Goal: Task Accomplishment & Management: Manage account settings

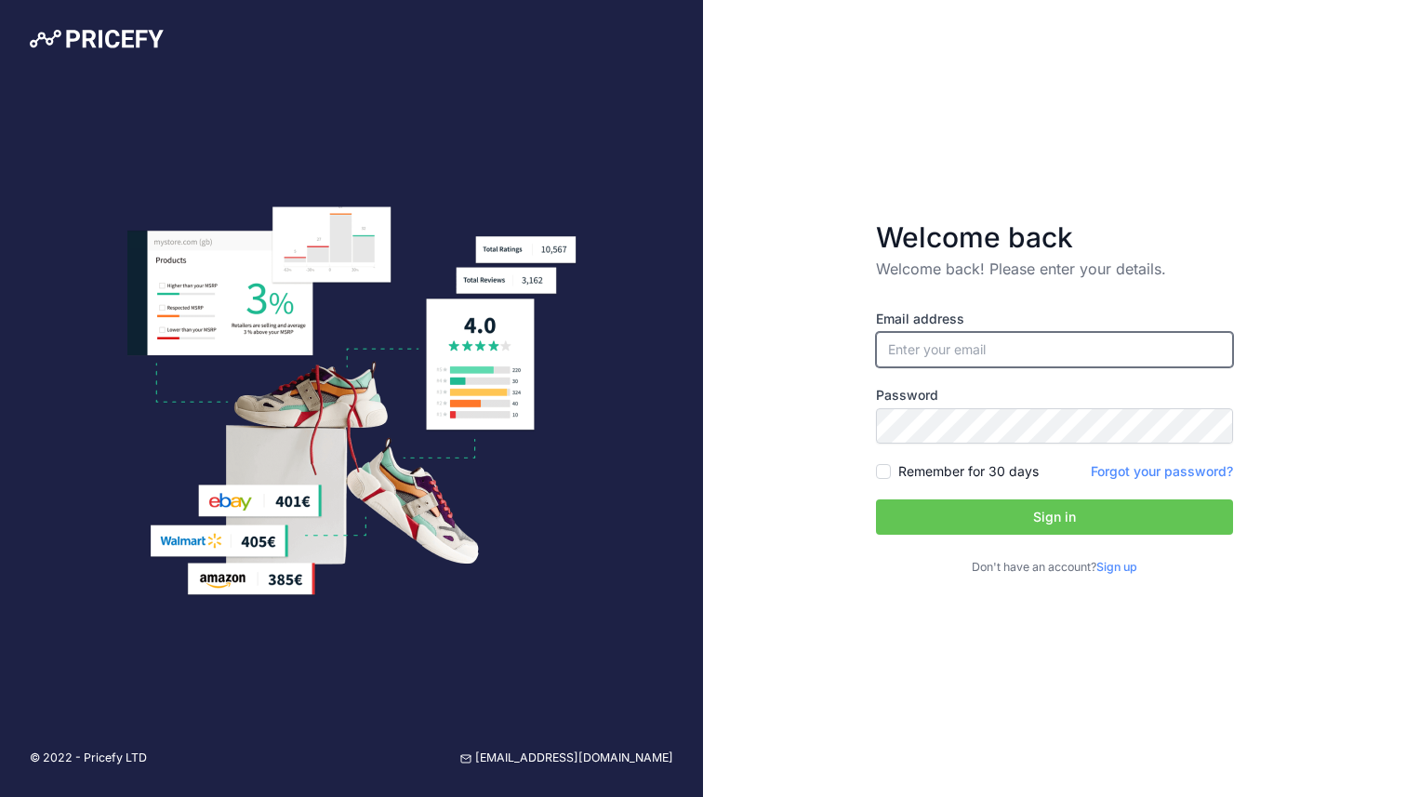
type input "[EMAIL_ADDRESS][DOMAIN_NAME]"
click at [1007, 519] on button "Sign in" at bounding box center [1054, 516] width 357 height 35
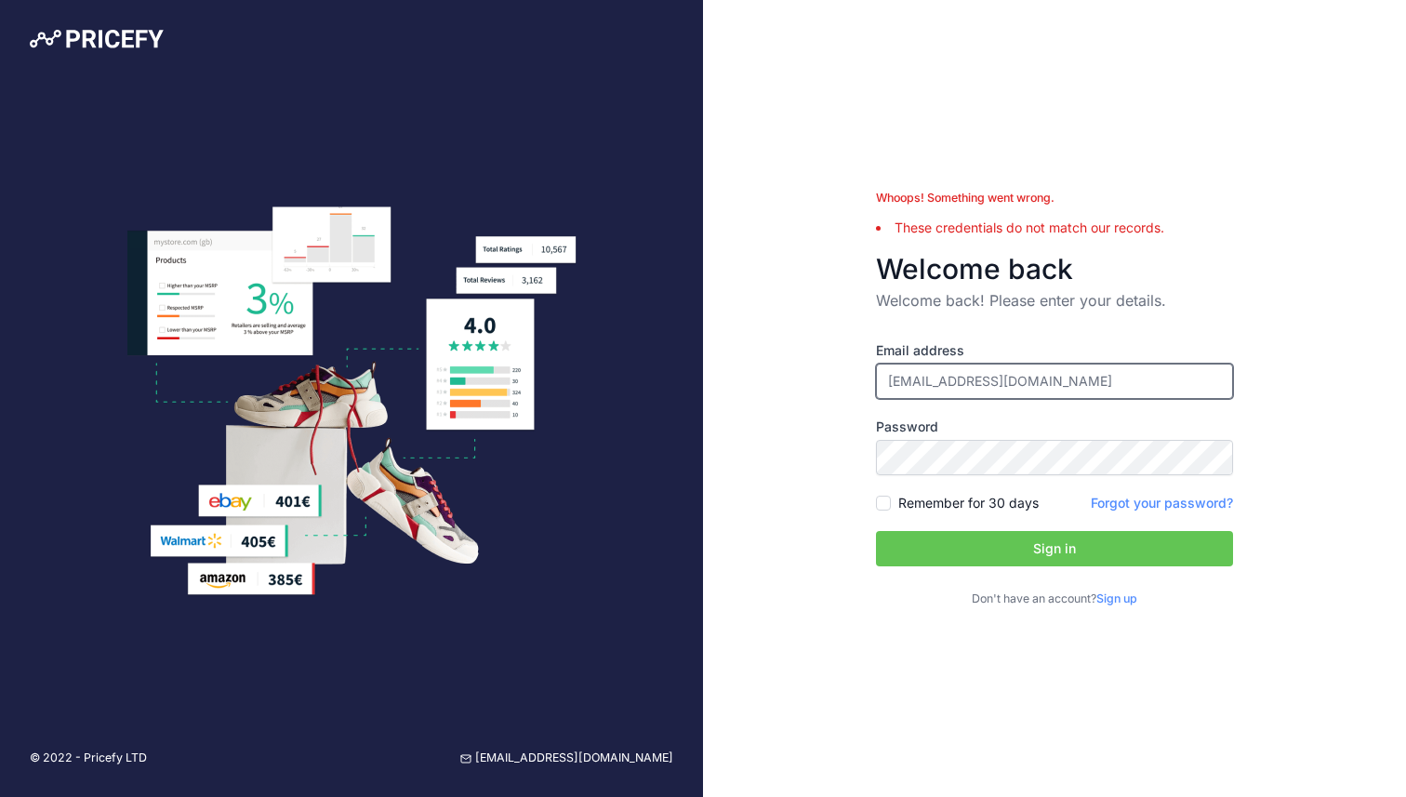
click at [1027, 382] on input "[EMAIL_ADDRESS][DOMAIN_NAME]" at bounding box center [1054, 380] width 357 height 35
type input "josh@tala.co.uk"
click at [876, 531] on button "Sign in" at bounding box center [1054, 548] width 357 height 35
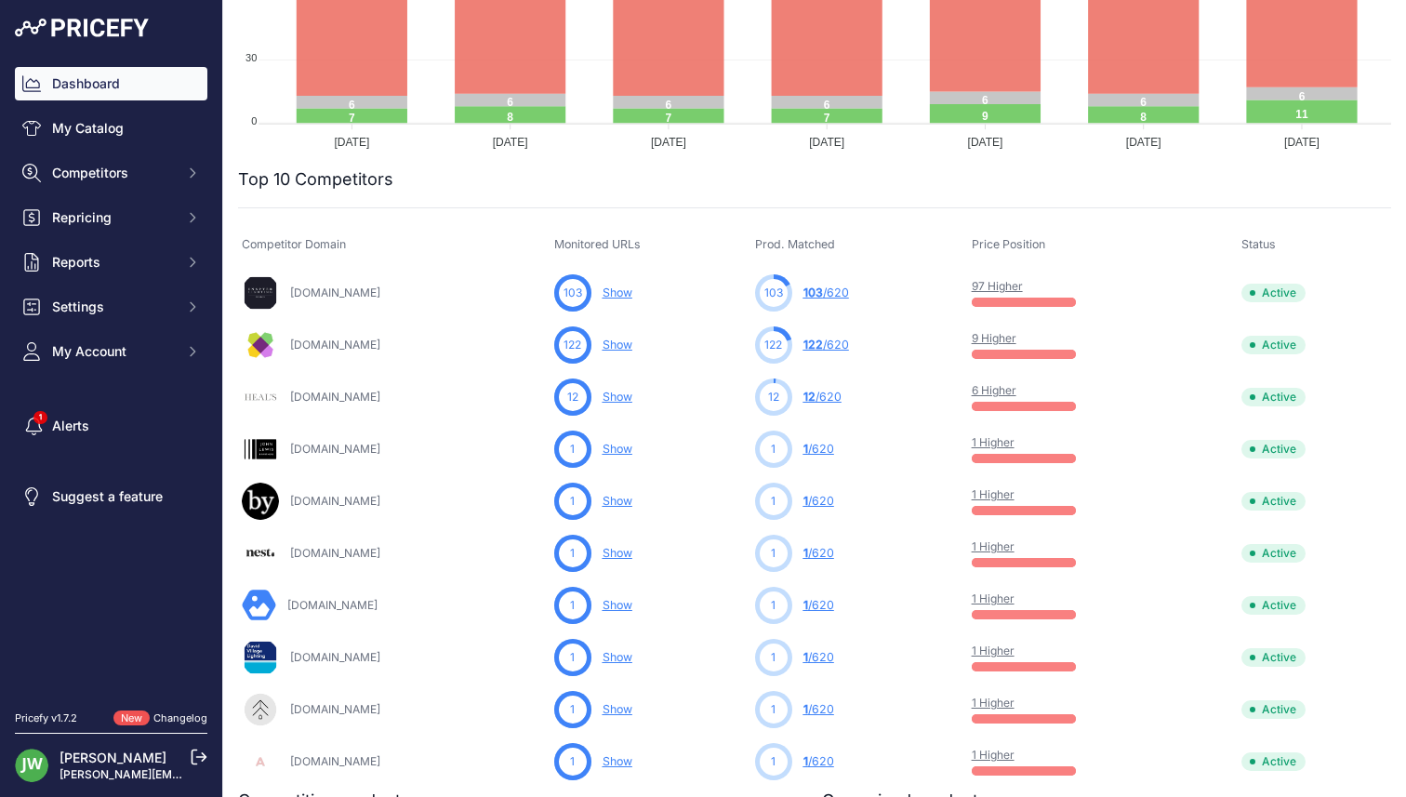
scroll to position [493, 0]
click at [310, 393] on link "[DOMAIN_NAME]" at bounding box center [335, 396] width 90 height 14
click at [632, 397] on link "Show" at bounding box center [617, 396] width 30 height 14
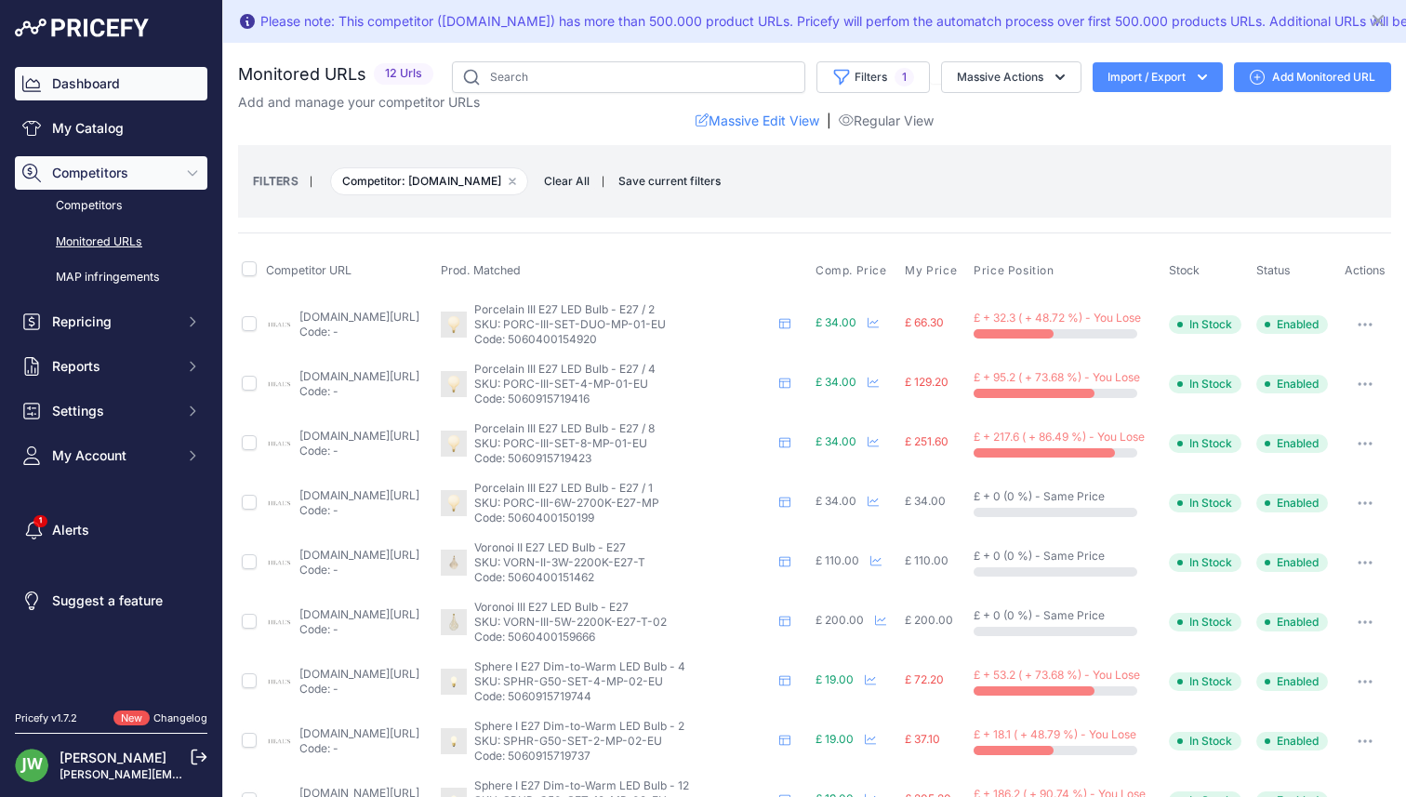
click at [104, 92] on link "Dashboard" at bounding box center [111, 83] width 192 height 33
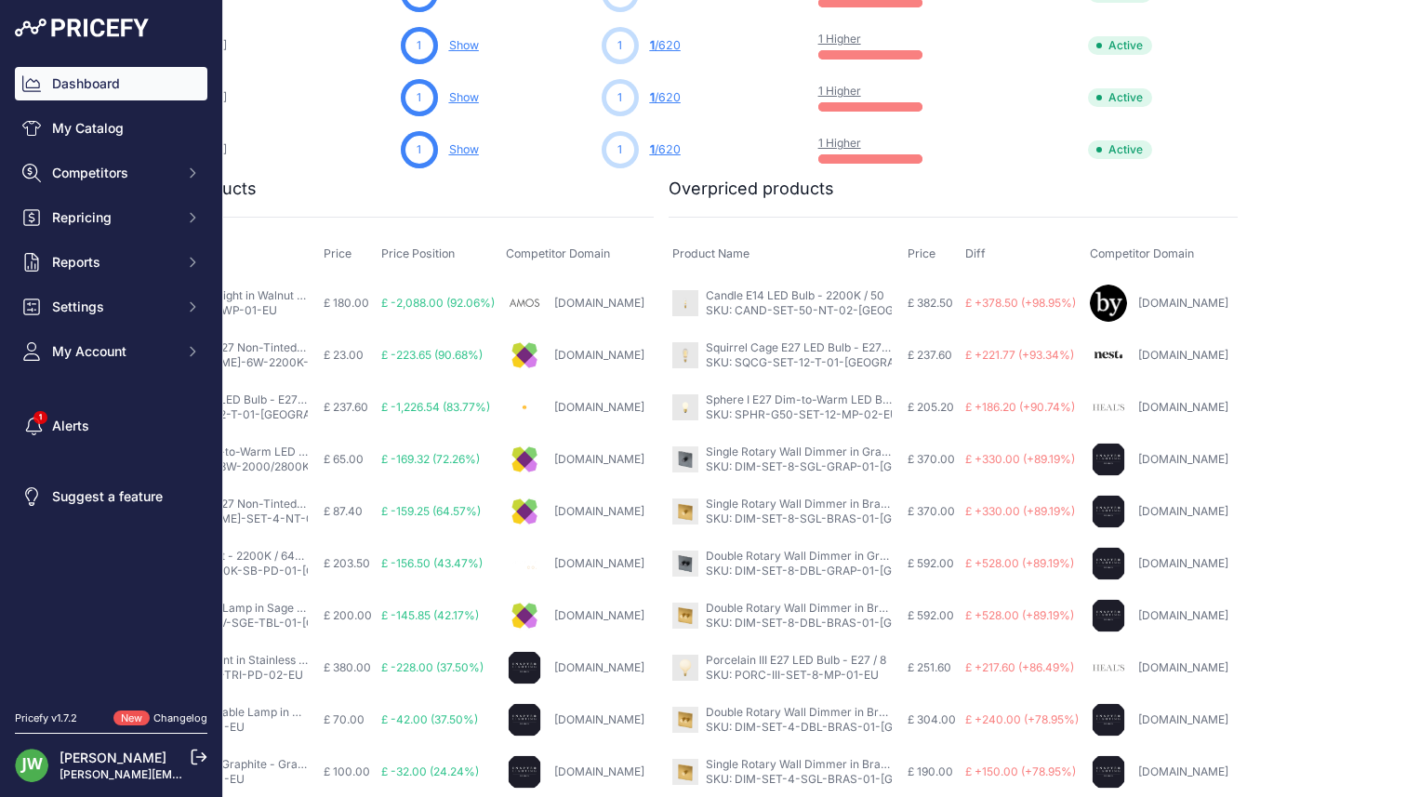
scroll to position [1103, 171]
